Goal: Connect with others: Connect with others

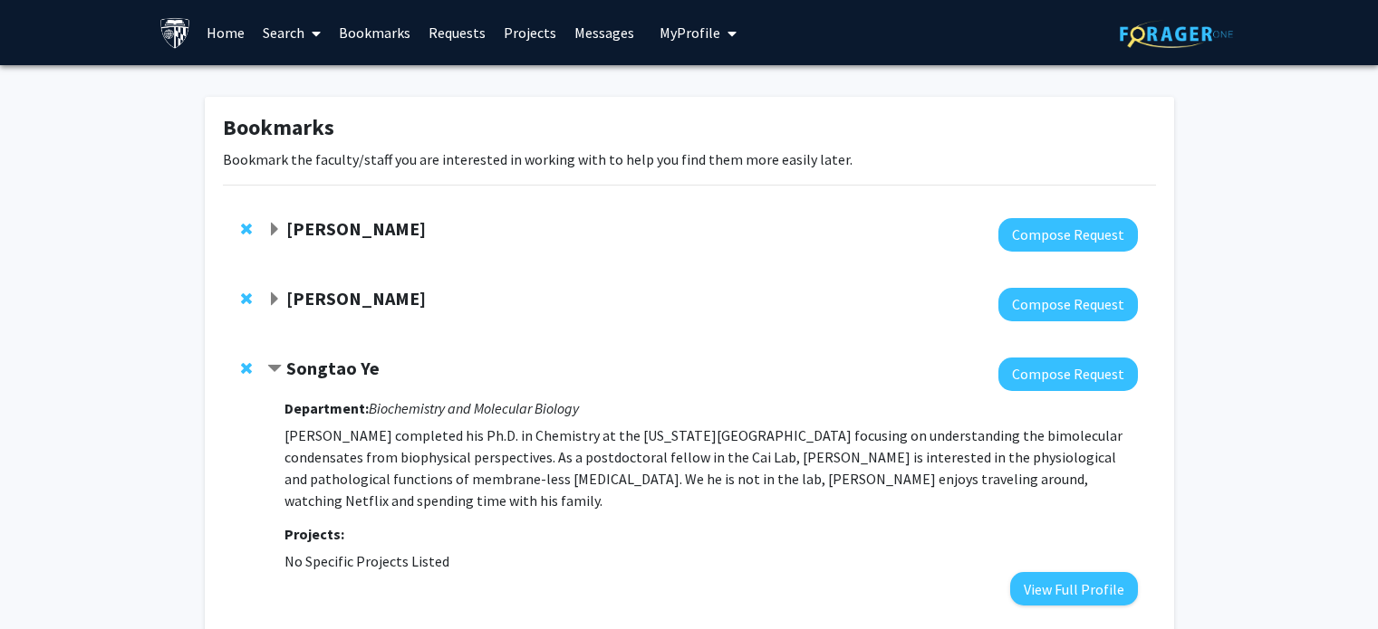
scroll to position [156, 0]
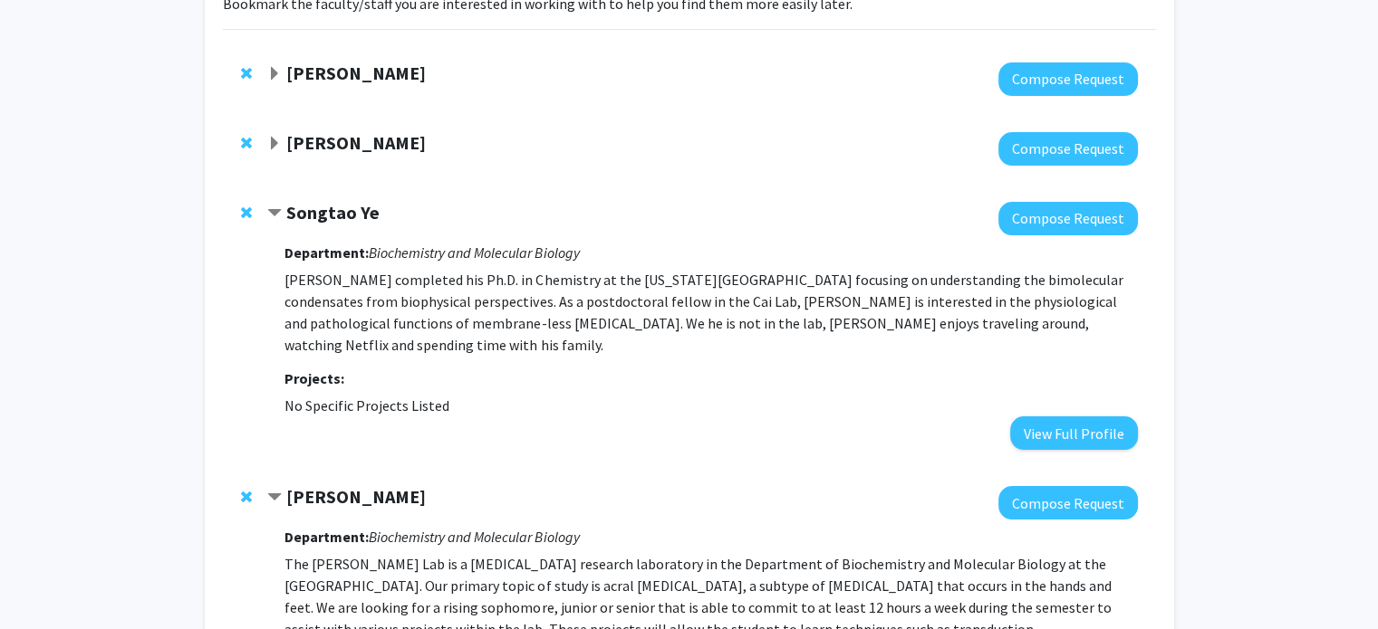
click at [289, 204] on strong "Songtao Ye" at bounding box center [332, 212] width 93 height 23
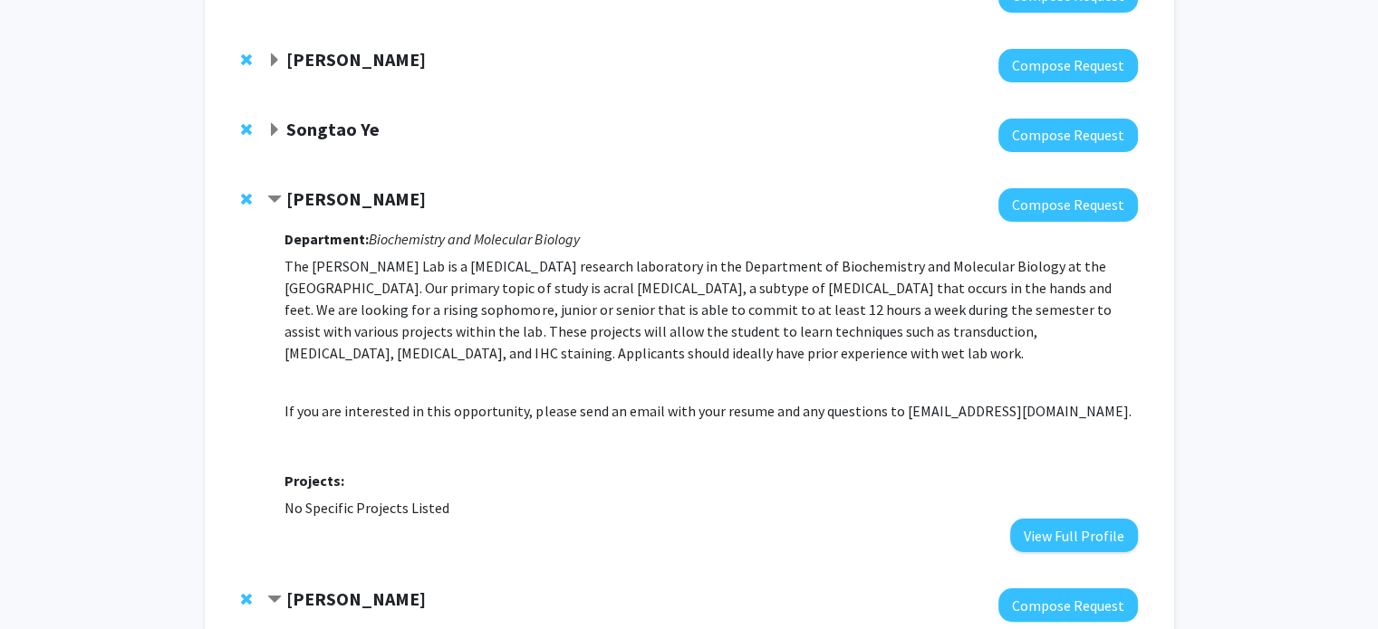
scroll to position [239, 0]
click at [402, 314] on p "The [PERSON_NAME] Lab is a [MEDICAL_DATA] research laboratory in the Department…" at bounding box center [710, 309] width 852 height 109
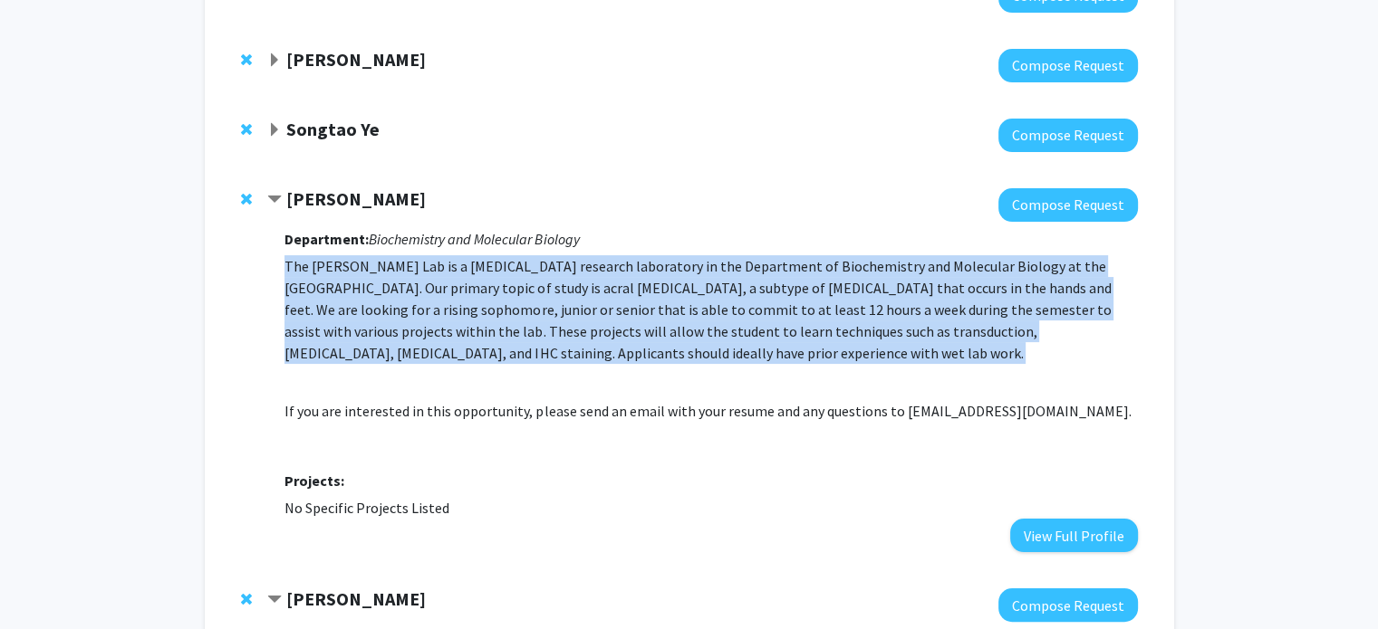
click at [402, 314] on p "The [PERSON_NAME] Lab is a [MEDICAL_DATA] research laboratory in the Department…" at bounding box center [710, 309] width 852 height 109
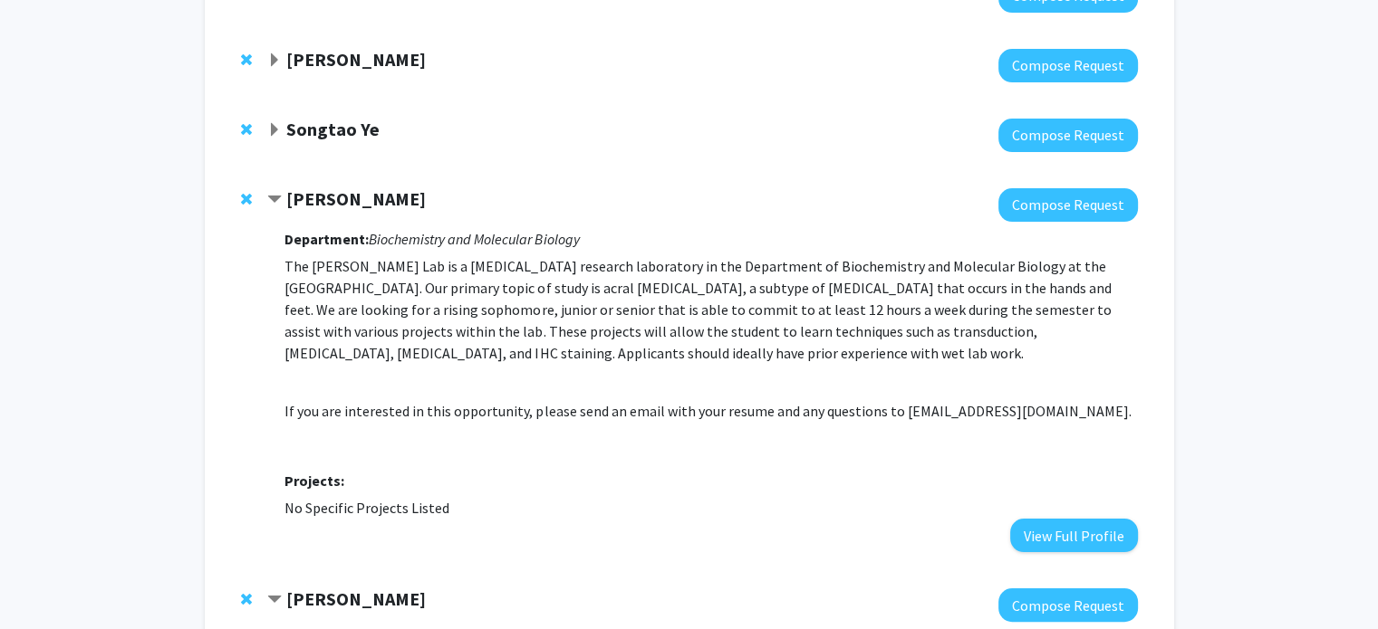
click at [402, 314] on p "The [PERSON_NAME] Lab is a [MEDICAL_DATA] research laboratory in the Department…" at bounding box center [710, 309] width 852 height 109
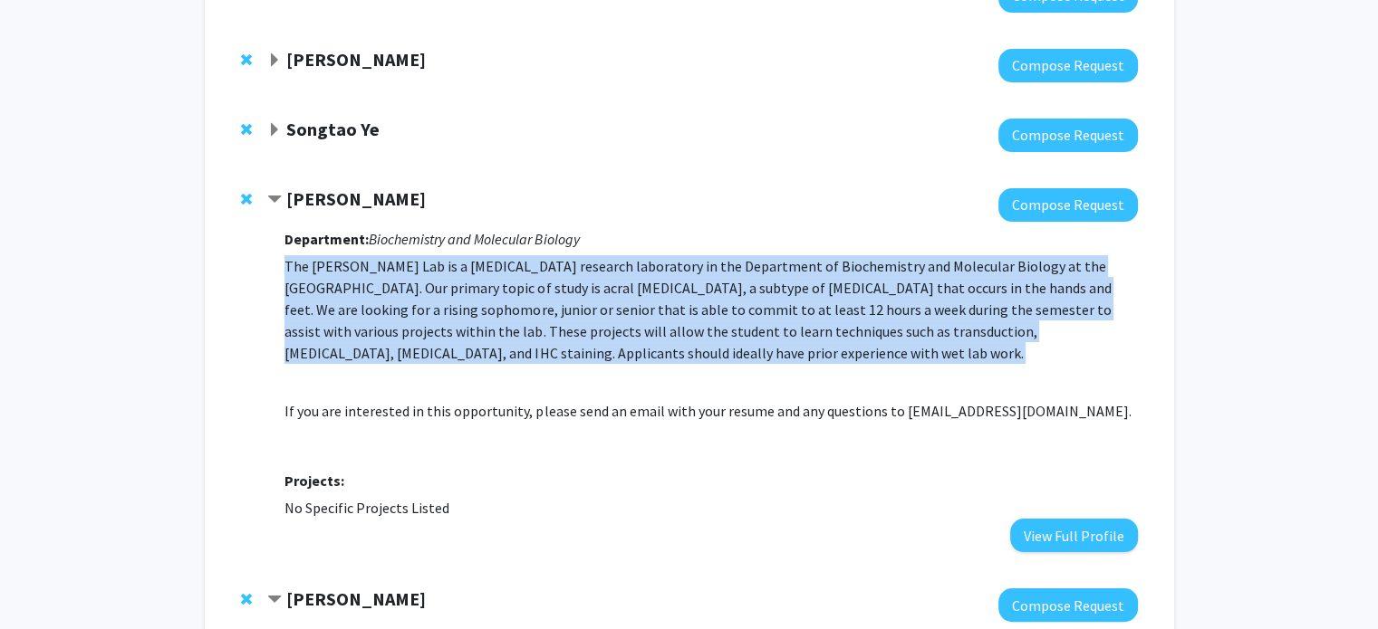
click at [402, 314] on p "The [PERSON_NAME] Lab is a [MEDICAL_DATA] research laboratory in the Department…" at bounding box center [710, 309] width 852 height 109
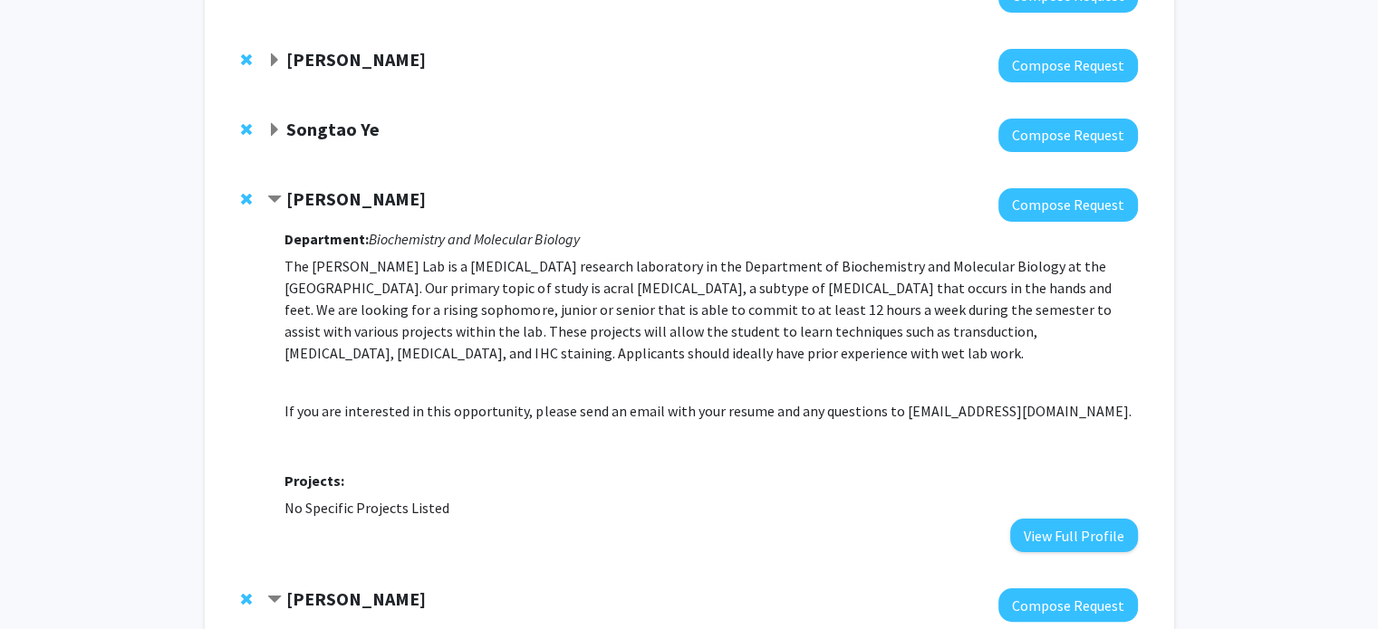
click at [402, 314] on p "The [PERSON_NAME] Lab is a [MEDICAL_DATA] research laboratory in the Department…" at bounding box center [710, 309] width 852 height 109
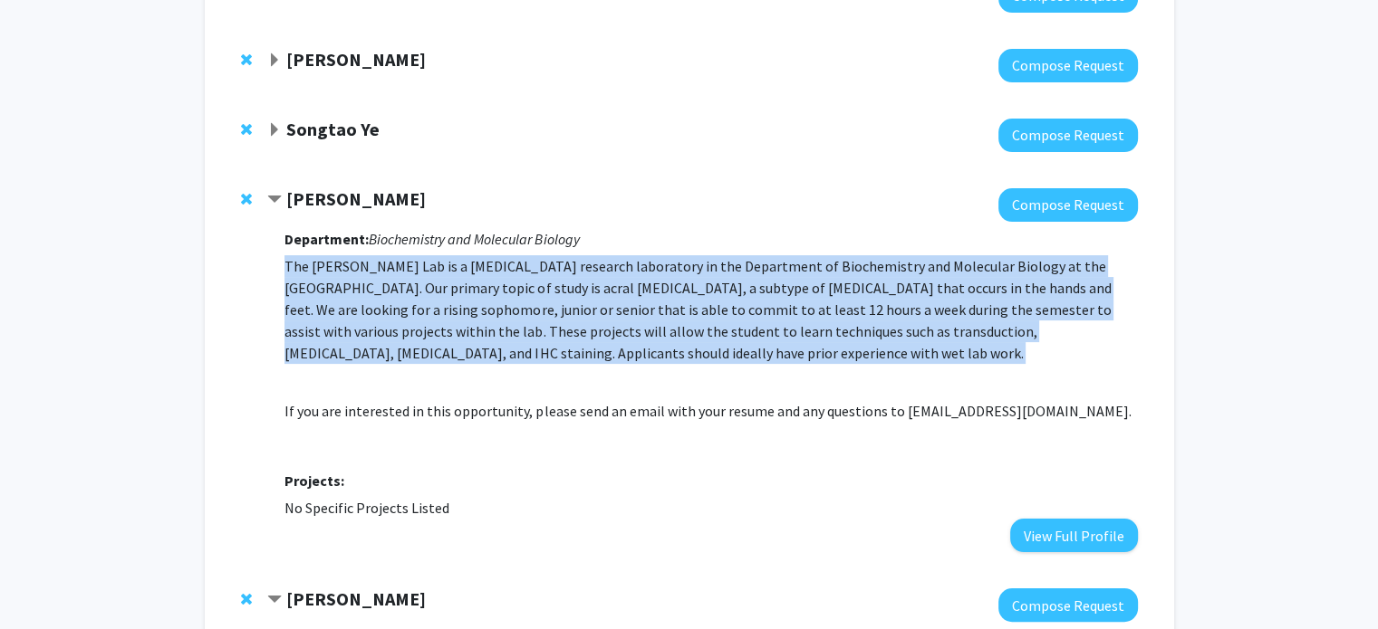
click at [402, 314] on p "The [PERSON_NAME] Lab is a [MEDICAL_DATA] research laboratory in the Department…" at bounding box center [710, 309] width 852 height 109
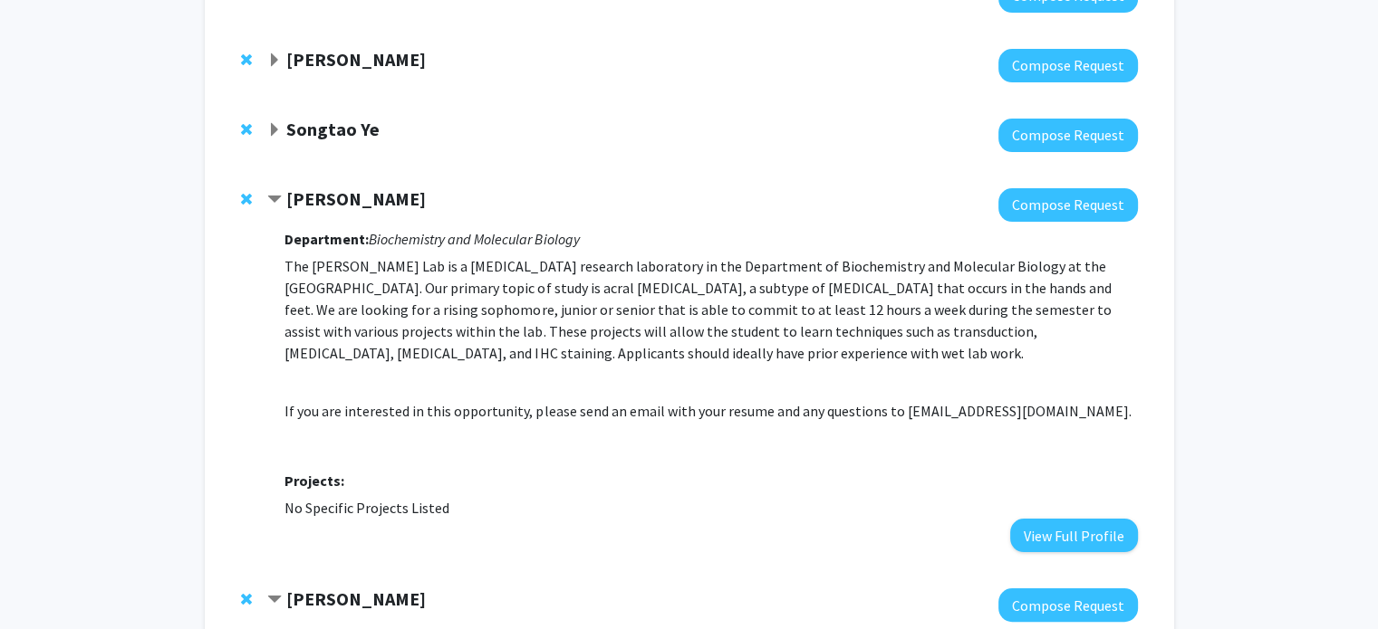
click at [909, 412] on p "If you are interested in this opportunity, please send an email with your resum…" at bounding box center [710, 411] width 852 height 22
copy p "[EMAIL_ADDRESS][DOMAIN_NAME]"
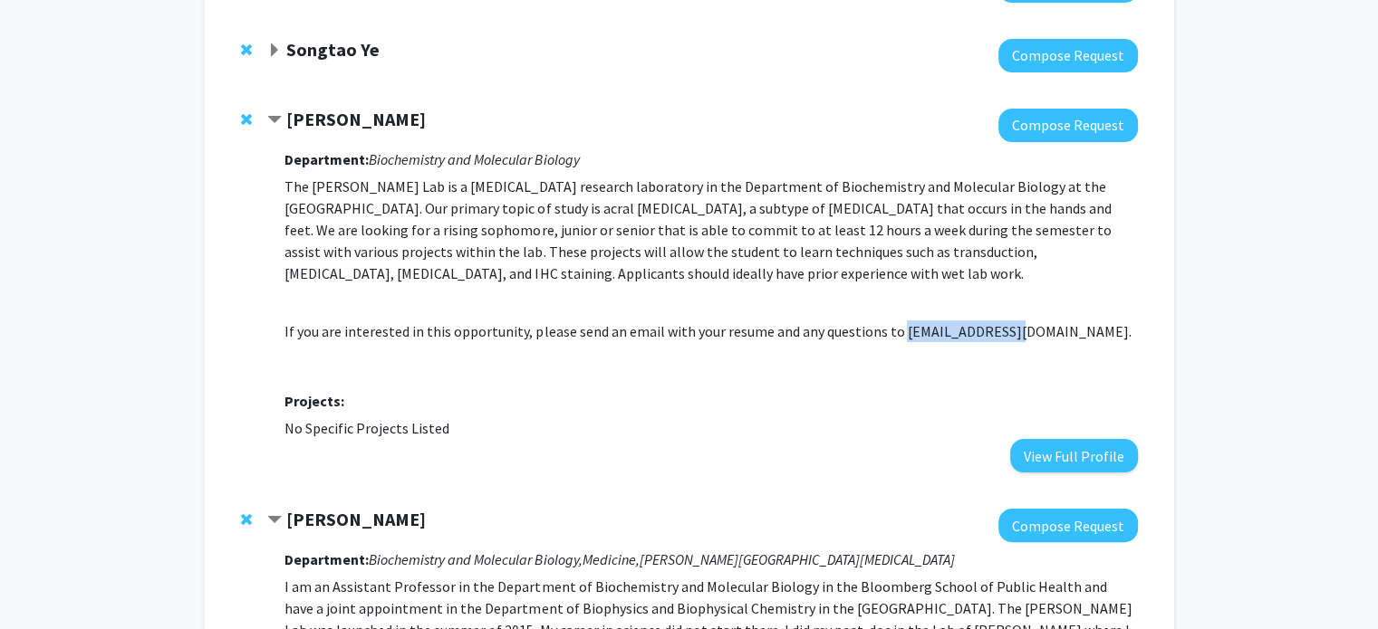
scroll to position [433, 0]
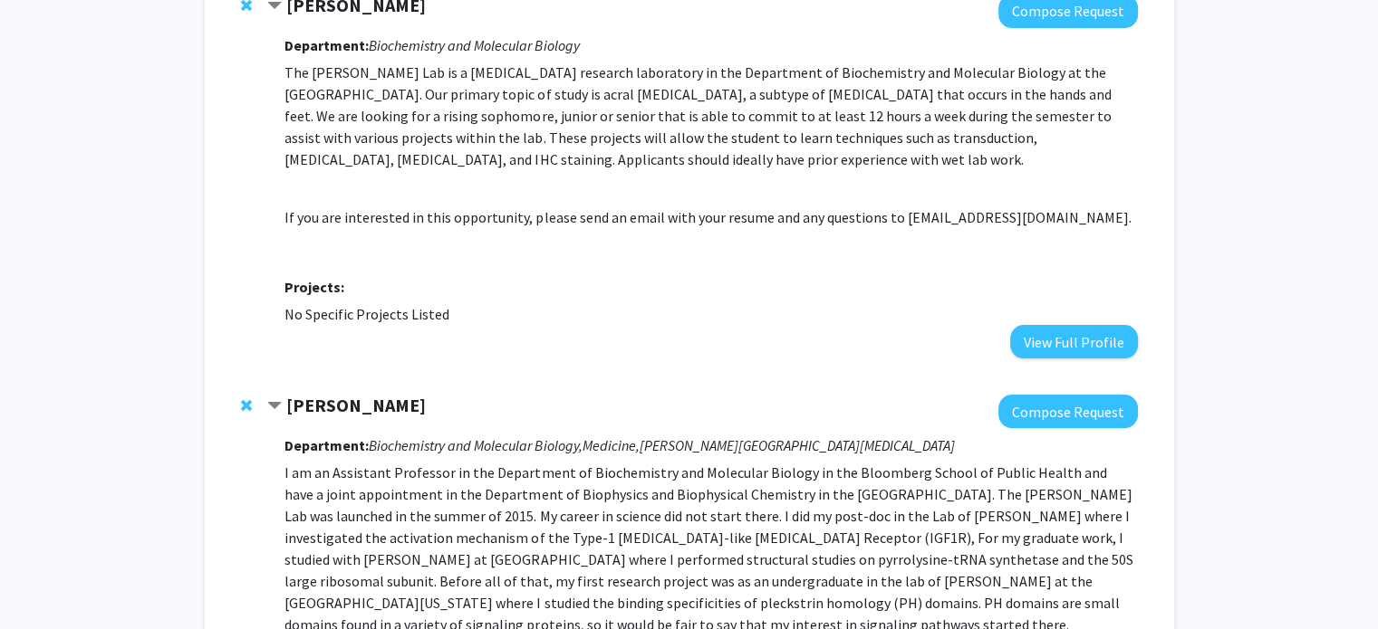
click at [273, 5] on span "Contract Vito Rebecca Bookmark" at bounding box center [274, 6] width 14 height 14
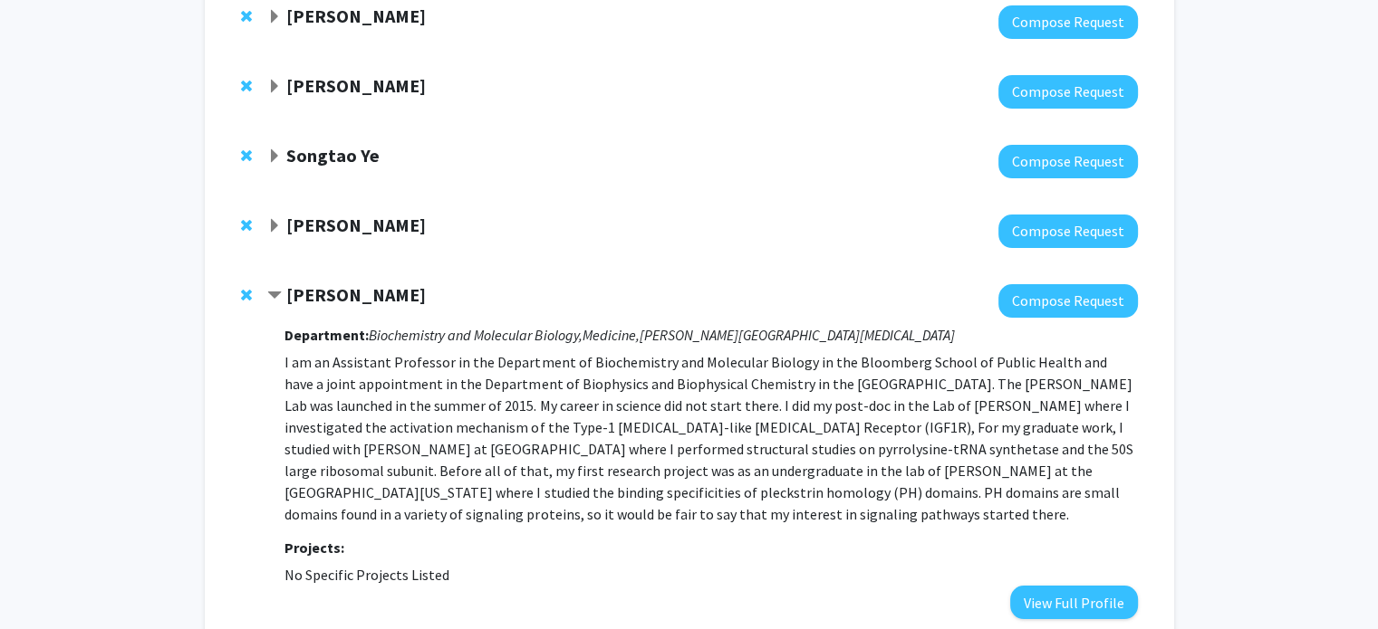
scroll to position [214, 0]
click at [351, 351] on p at bounding box center [710, 438] width 852 height 174
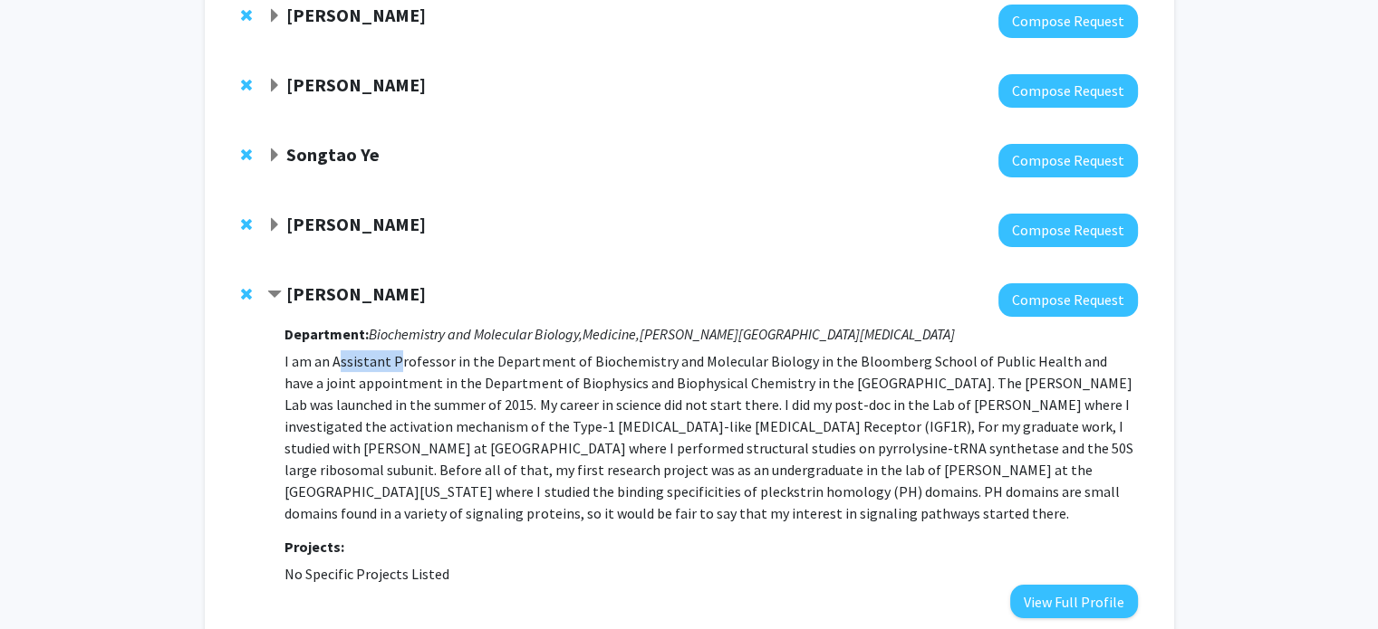
click at [351, 351] on p at bounding box center [710, 438] width 852 height 174
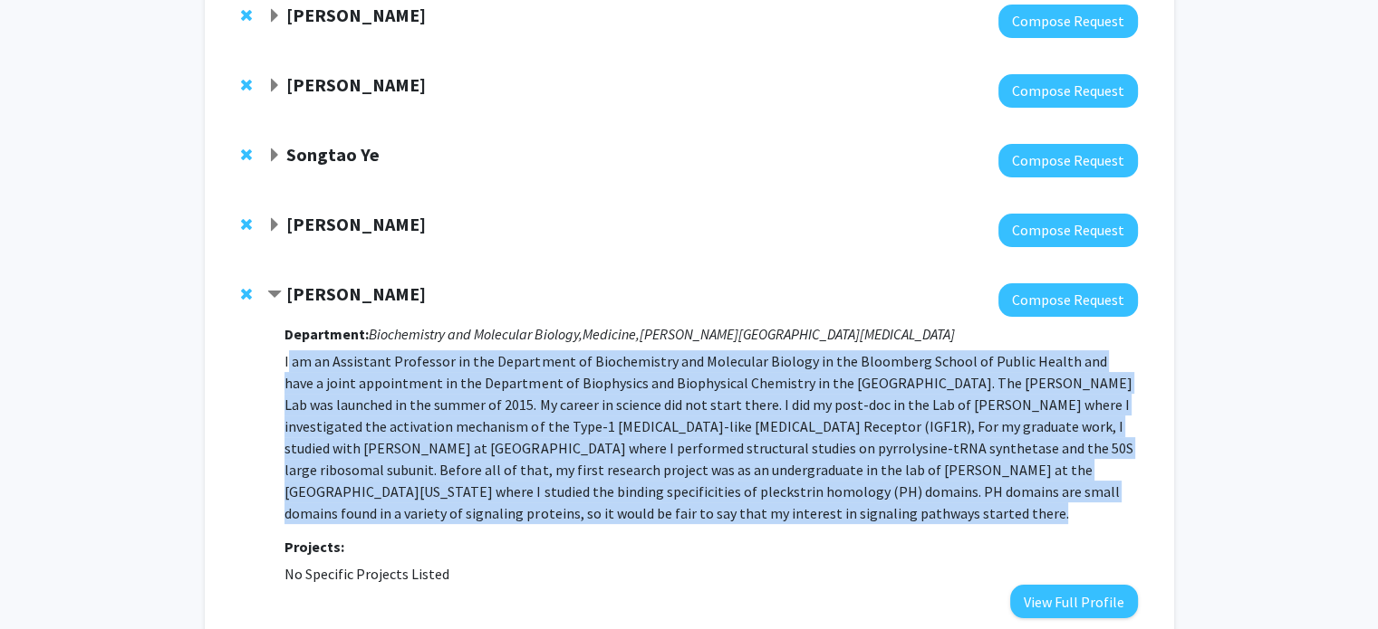
click at [351, 351] on p at bounding box center [710, 438] width 852 height 174
click at [380, 402] on p at bounding box center [710, 438] width 852 height 174
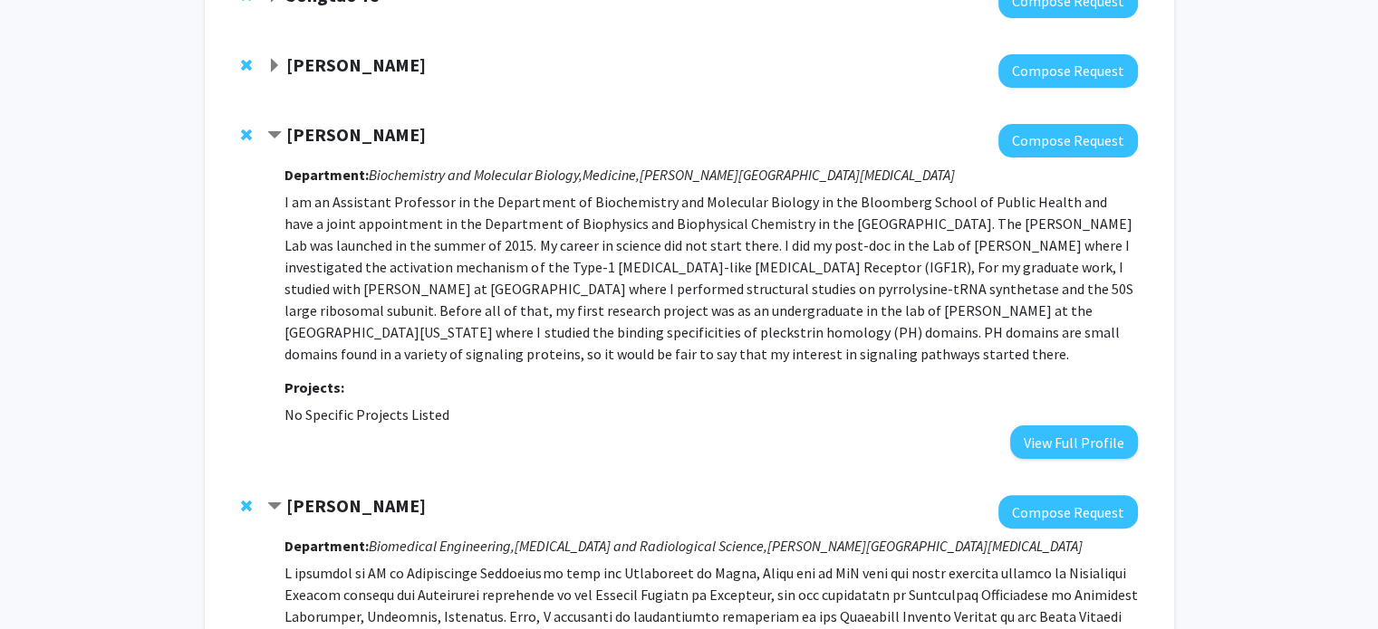
scroll to position [371, 0]
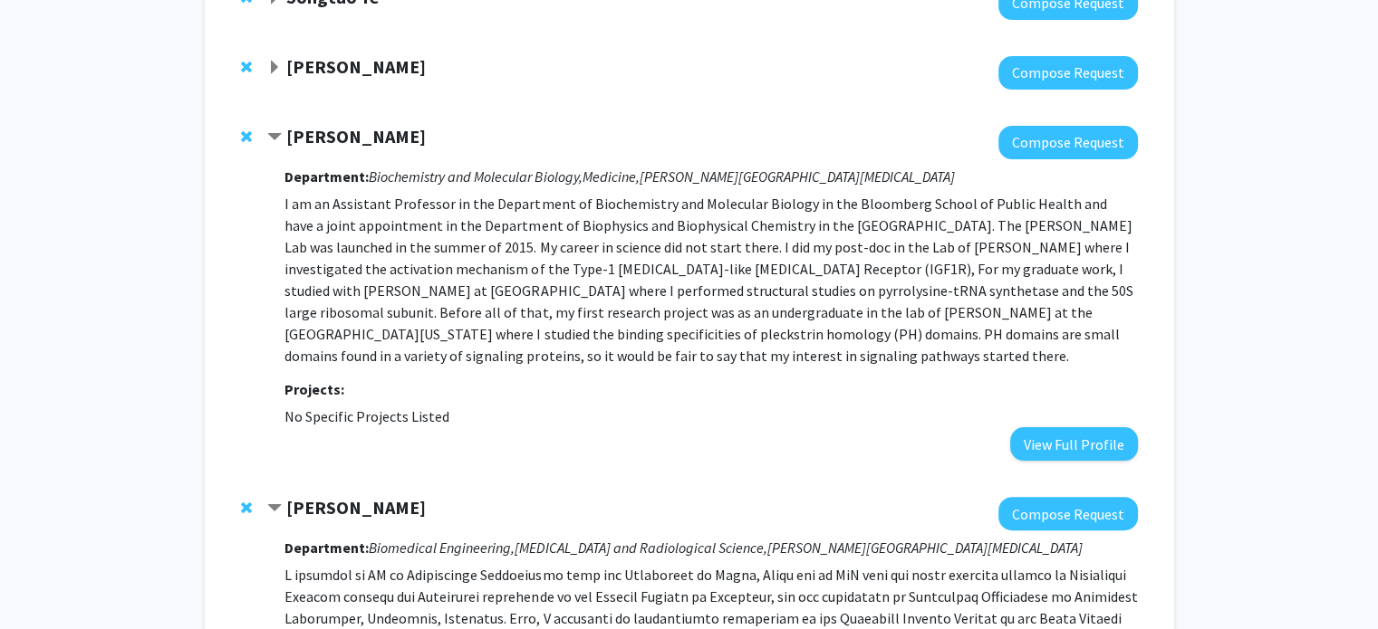
click at [358, 136] on strong "[PERSON_NAME]" at bounding box center [355, 136] width 139 height 23
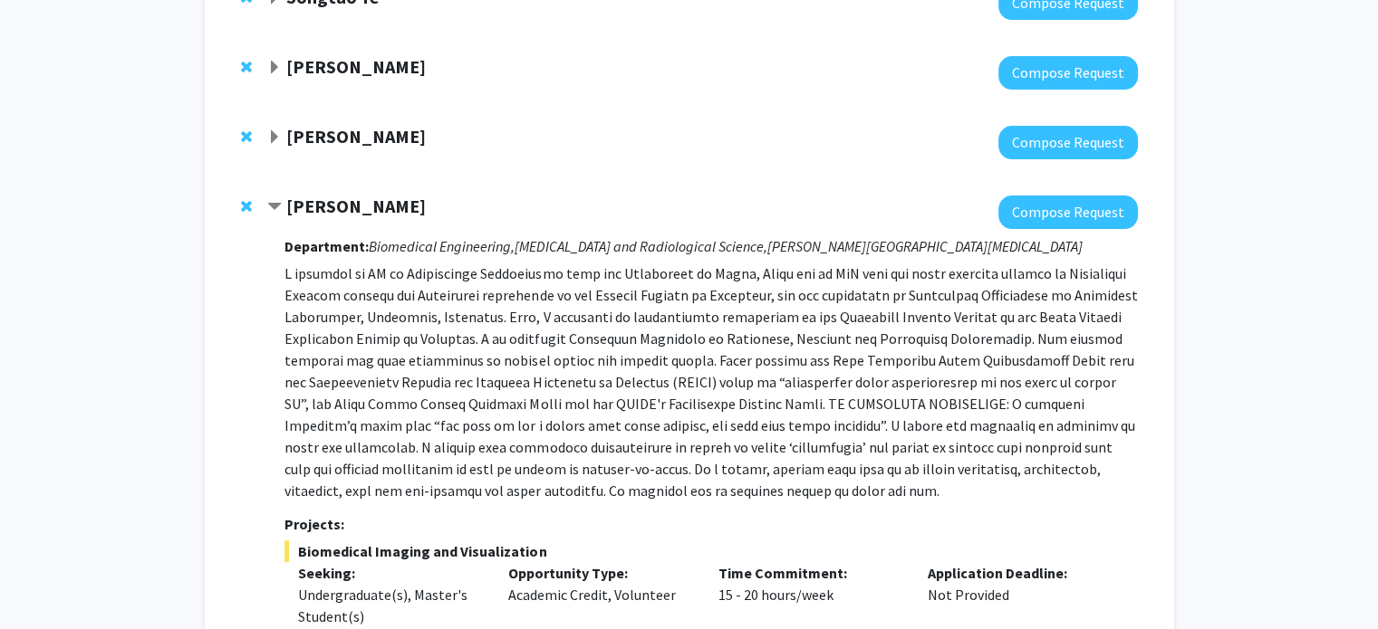
click at [359, 140] on strong "[PERSON_NAME]" at bounding box center [355, 136] width 139 height 23
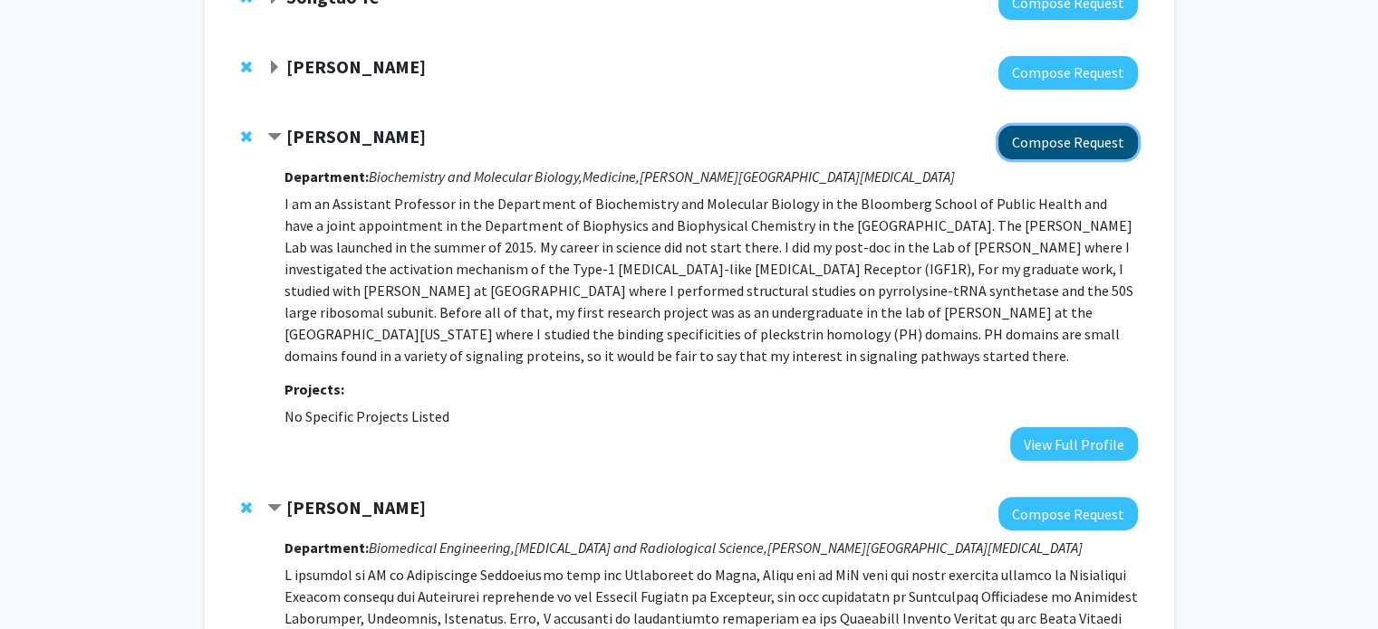
click at [1034, 147] on button "Compose Request" at bounding box center [1067, 143] width 139 height 34
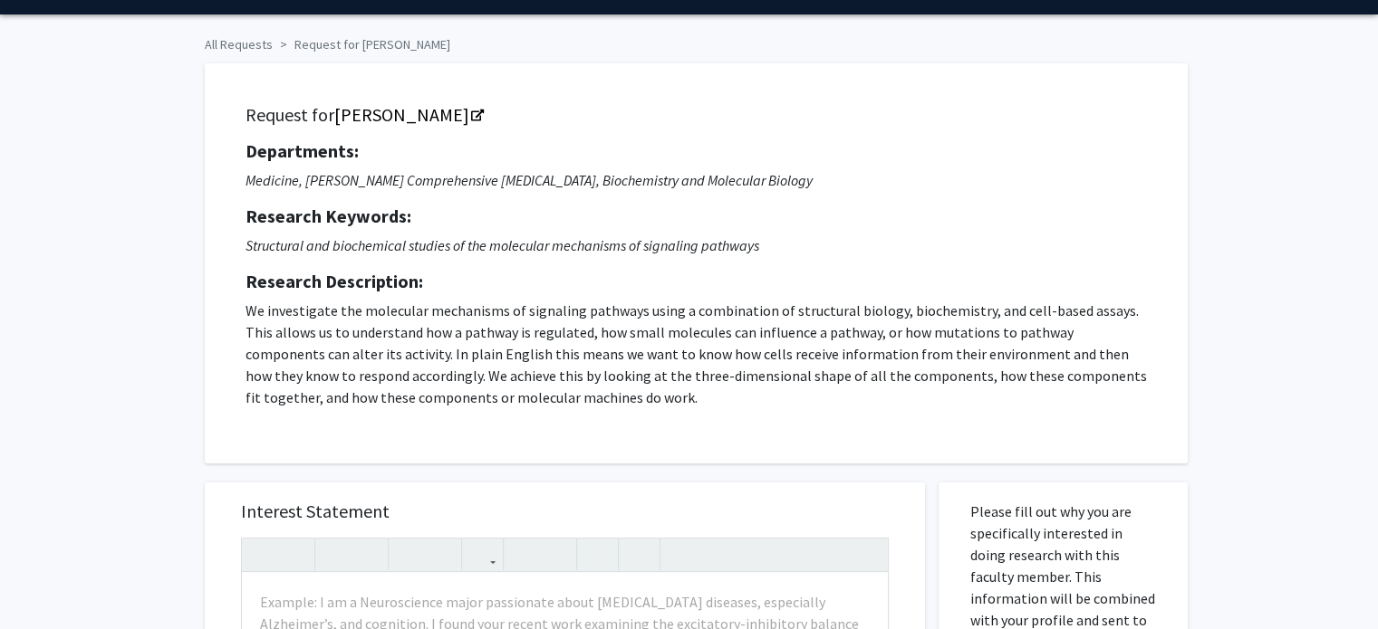
scroll to position [50, 0]
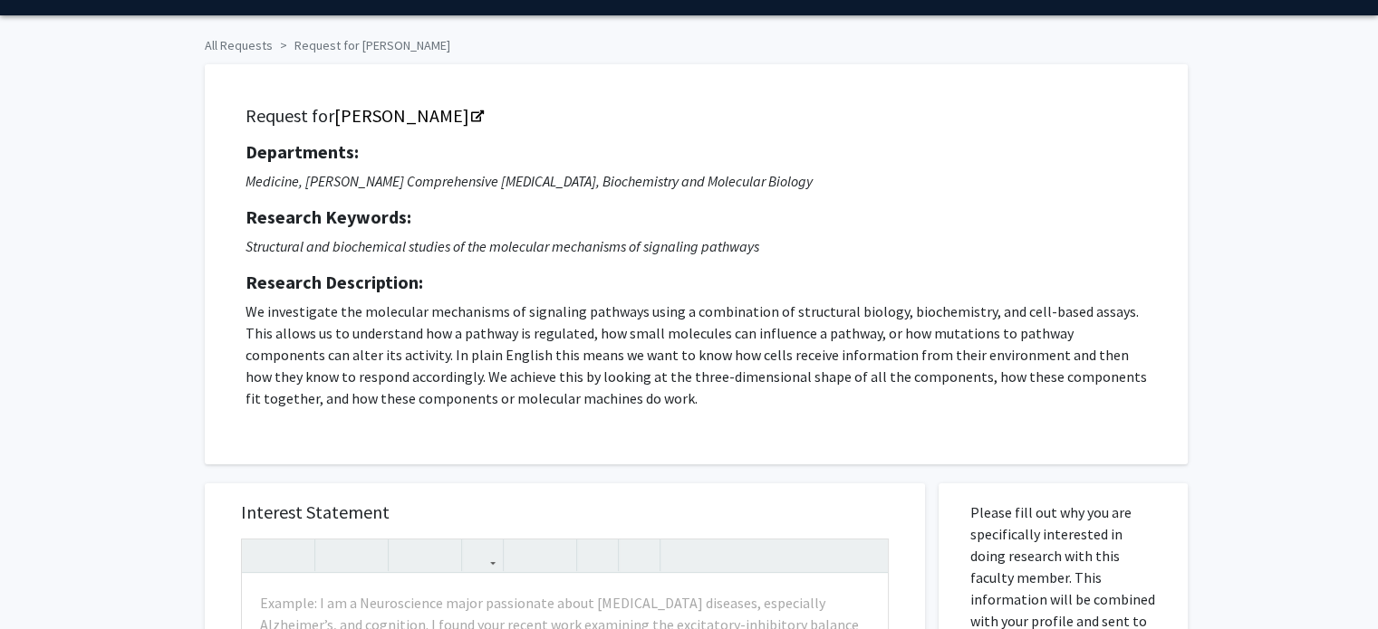
click at [420, 293] on h5 "Research Description:" at bounding box center [695, 283] width 901 height 22
click at [429, 318] on p "We investigate the molecular mechanisms of signaling pathways using a combinati…" at bounding box center [695, 355] width 901 height 109
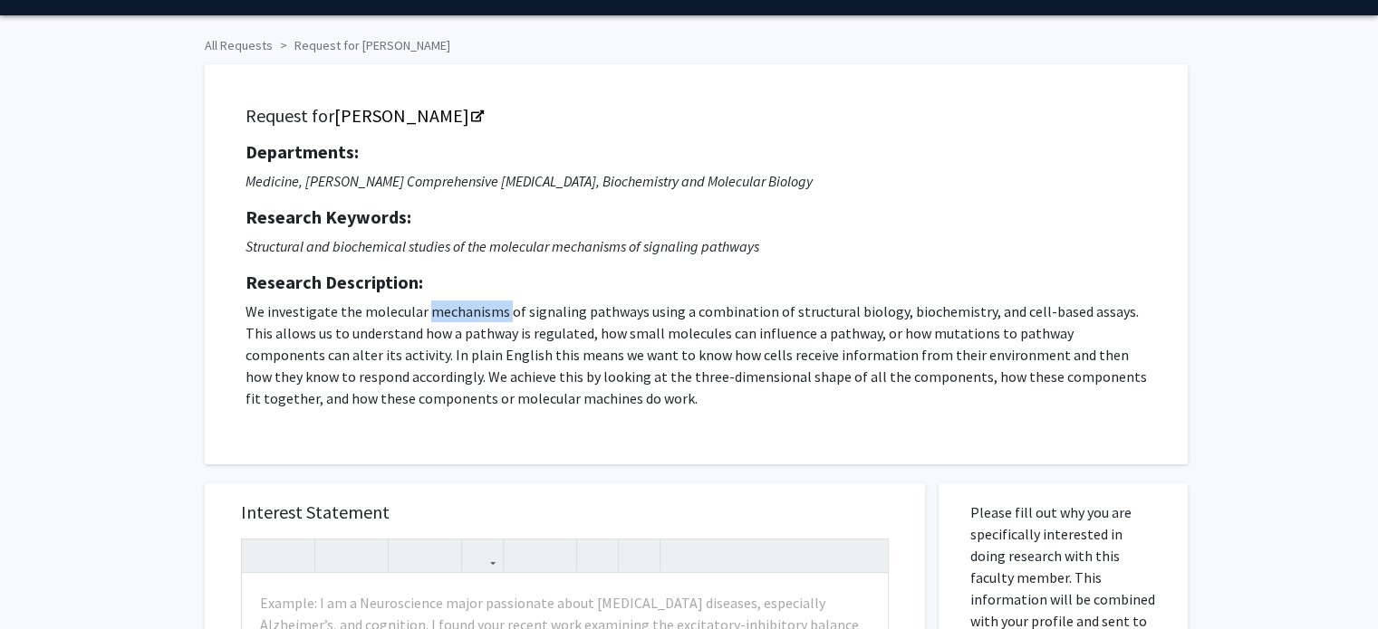
click at [429, 318] on p "We investigate the molecular mechanisms of signaling pathways using a combinati…" at bounding box center [695, 355] width 901 height 109
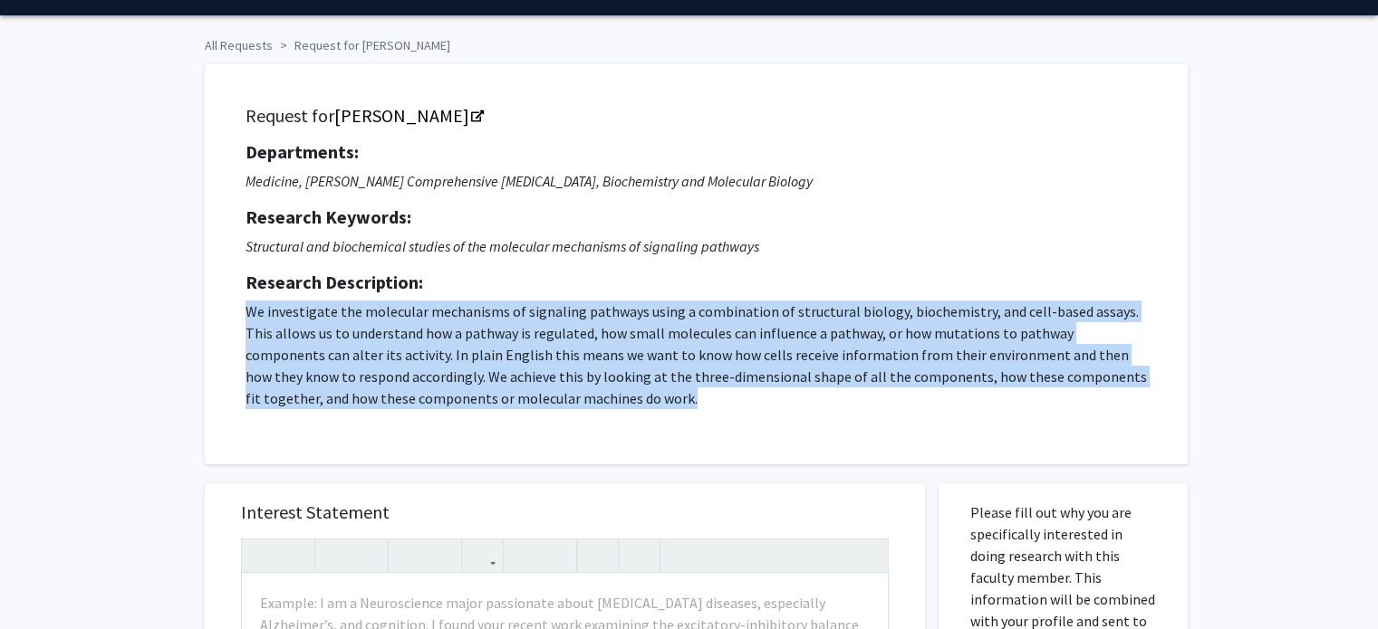
click at [429, 318] on p "We investigate the molecular mechanisms of signaling pathways using a combinati…" at bounding box center [695, 355] width 901 height 109
click at [459, 334] on p "We investigate the molecular mechanisms of signaling pathways using a combinati…" at bounding box center [695, 355] width 901 height 109
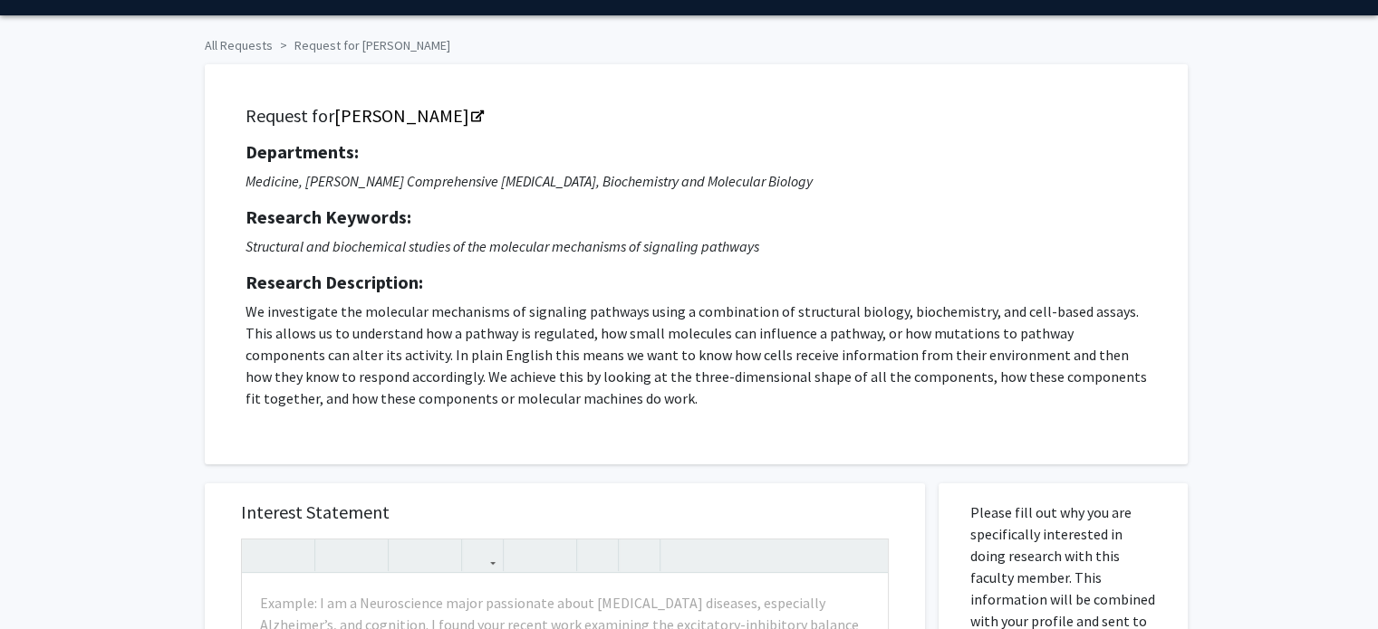
click at [431, 320] on p "We investigate the molecular mechanisms of signaling pathways using a combinati…" at bounding box center [695, 355] width 901 height 109
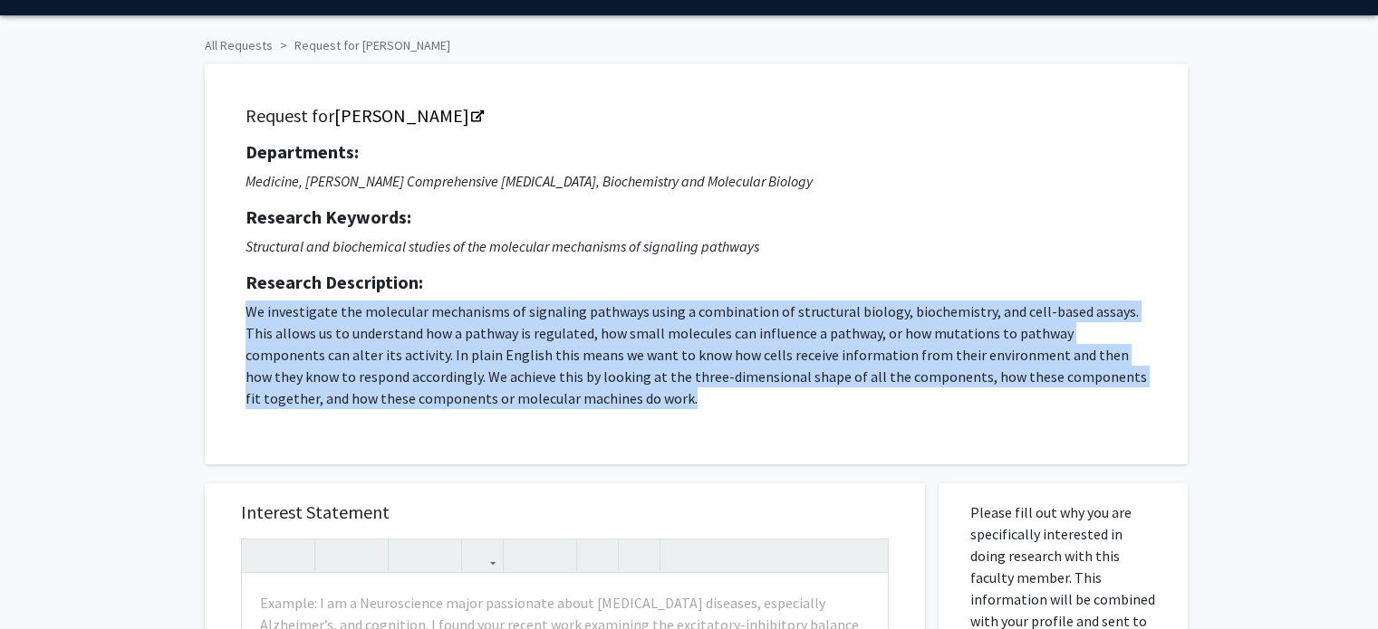
click at [431, 320] on p "We investigate the molecular mechanisms of signaling pathways using a combinati…" at bounding box center [695, 355] width 901 height 109
click at [554, 401] on p "We investigate the molecular mechanisms of signaling pathways using a combinati…" at bounding box center [695, 355] width 901 height 109
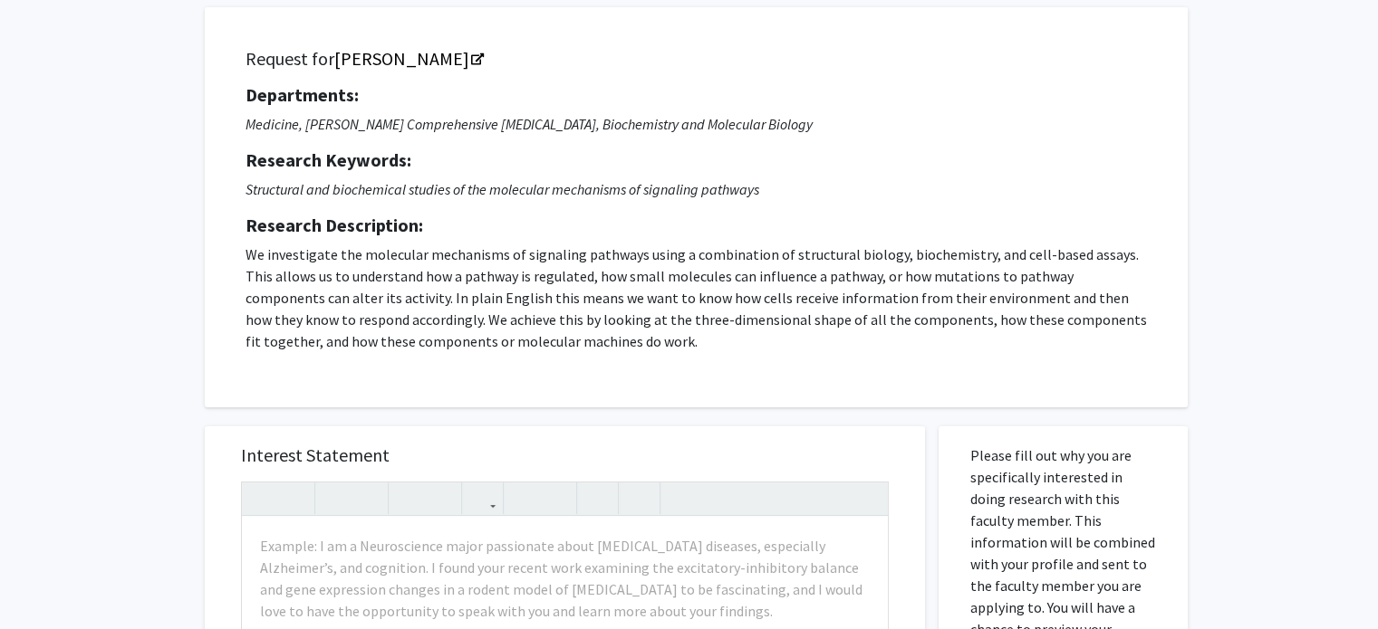
scroll to position [108, 0]
click at [442, 61] on link "[PERSON_NAME]" at bounding box center [408, 57] width 148 height 23
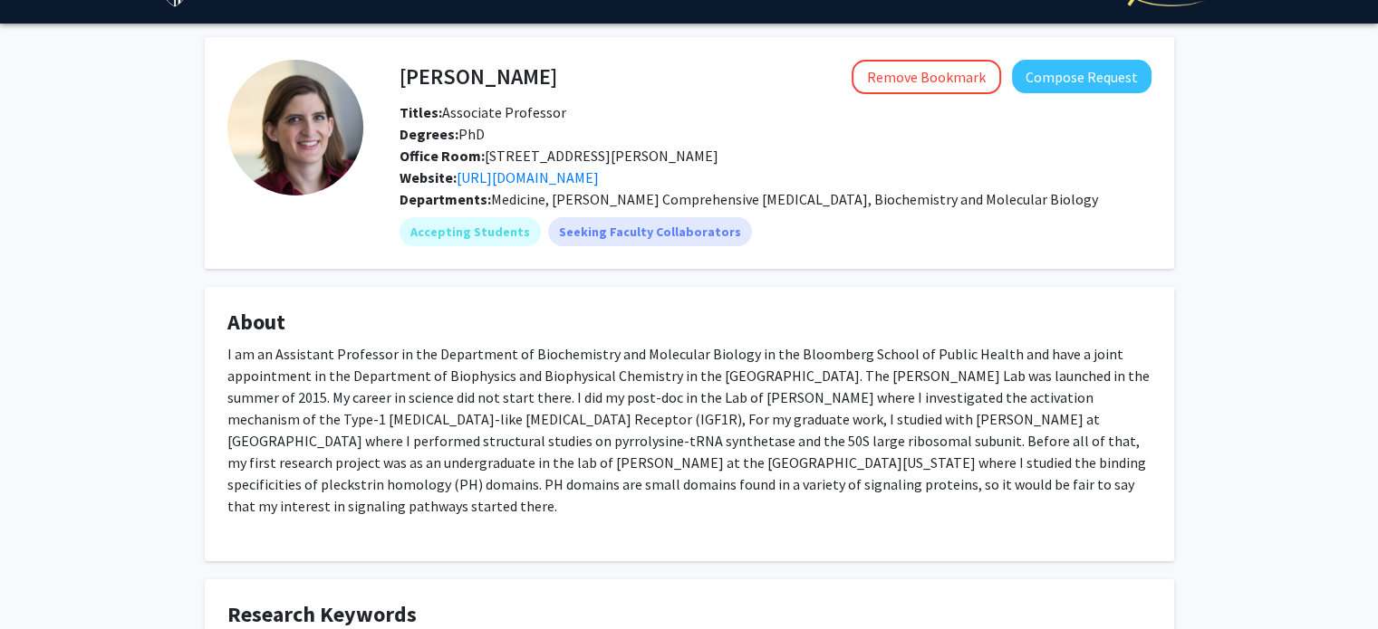
scroll to position [43, 0]
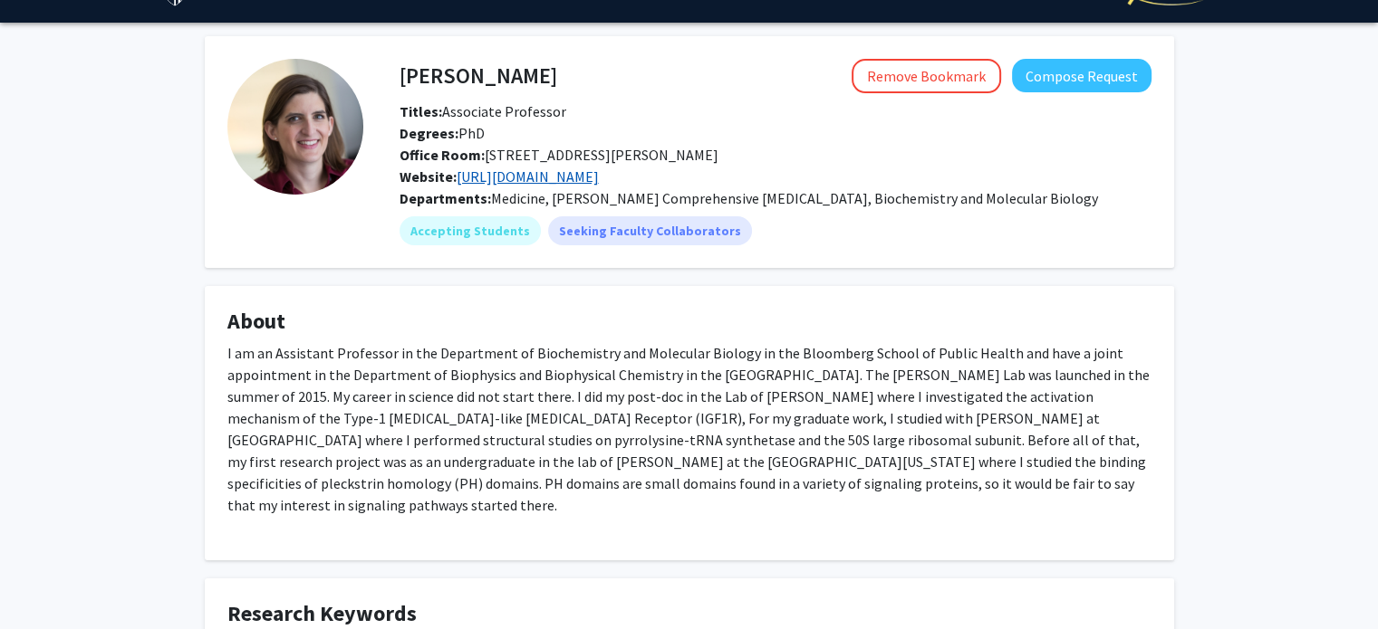
click at [492, 173] on link "http://www.kavranlab.com/" at bounding box center [527, 177] width 142 height 18
